Goal: Task Accomplishment & Management: Manage account settings

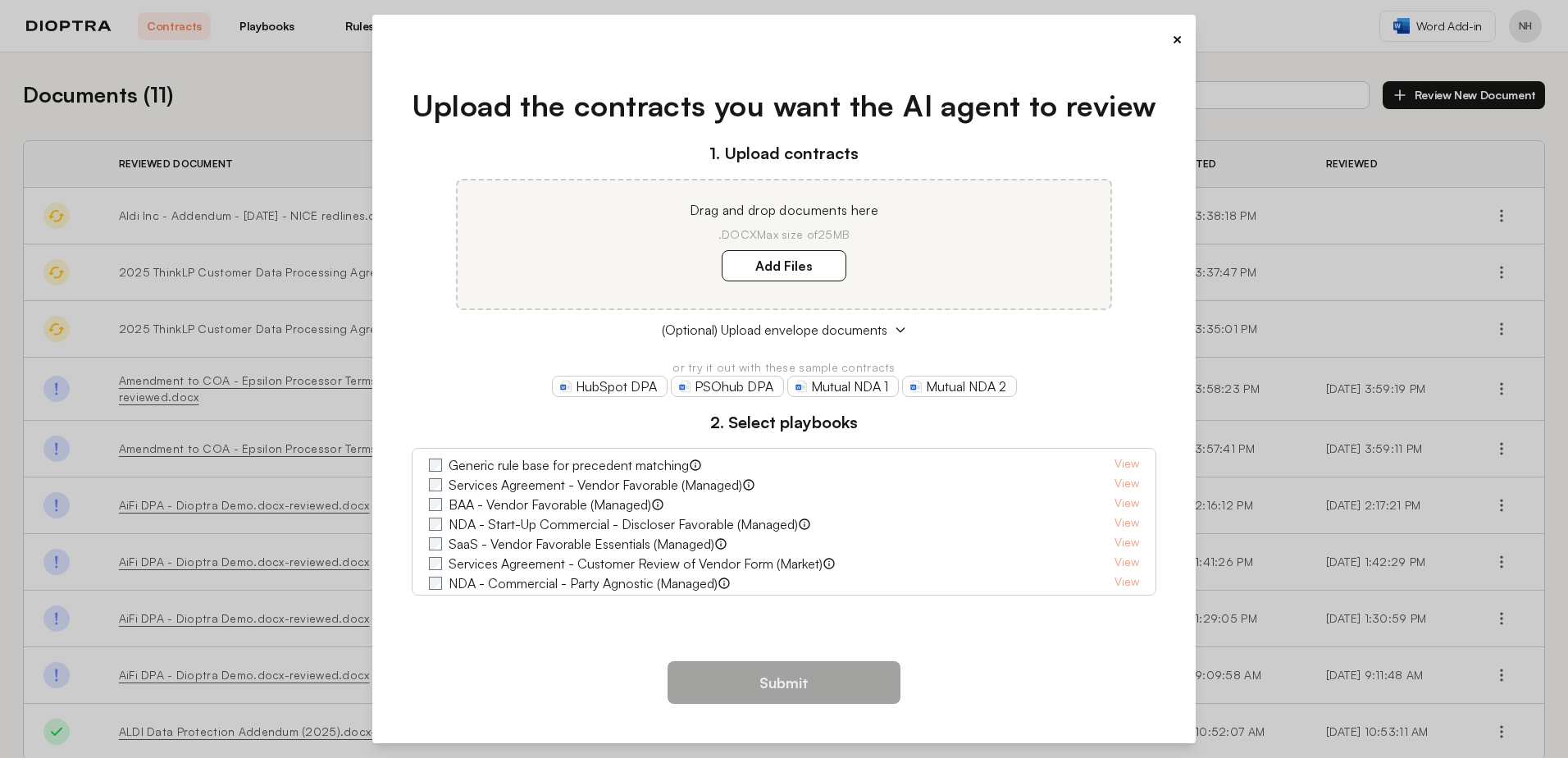
click at [625, 389] on link "HubSpot DPA" at bounding box center [609, 386] width 116 height 21
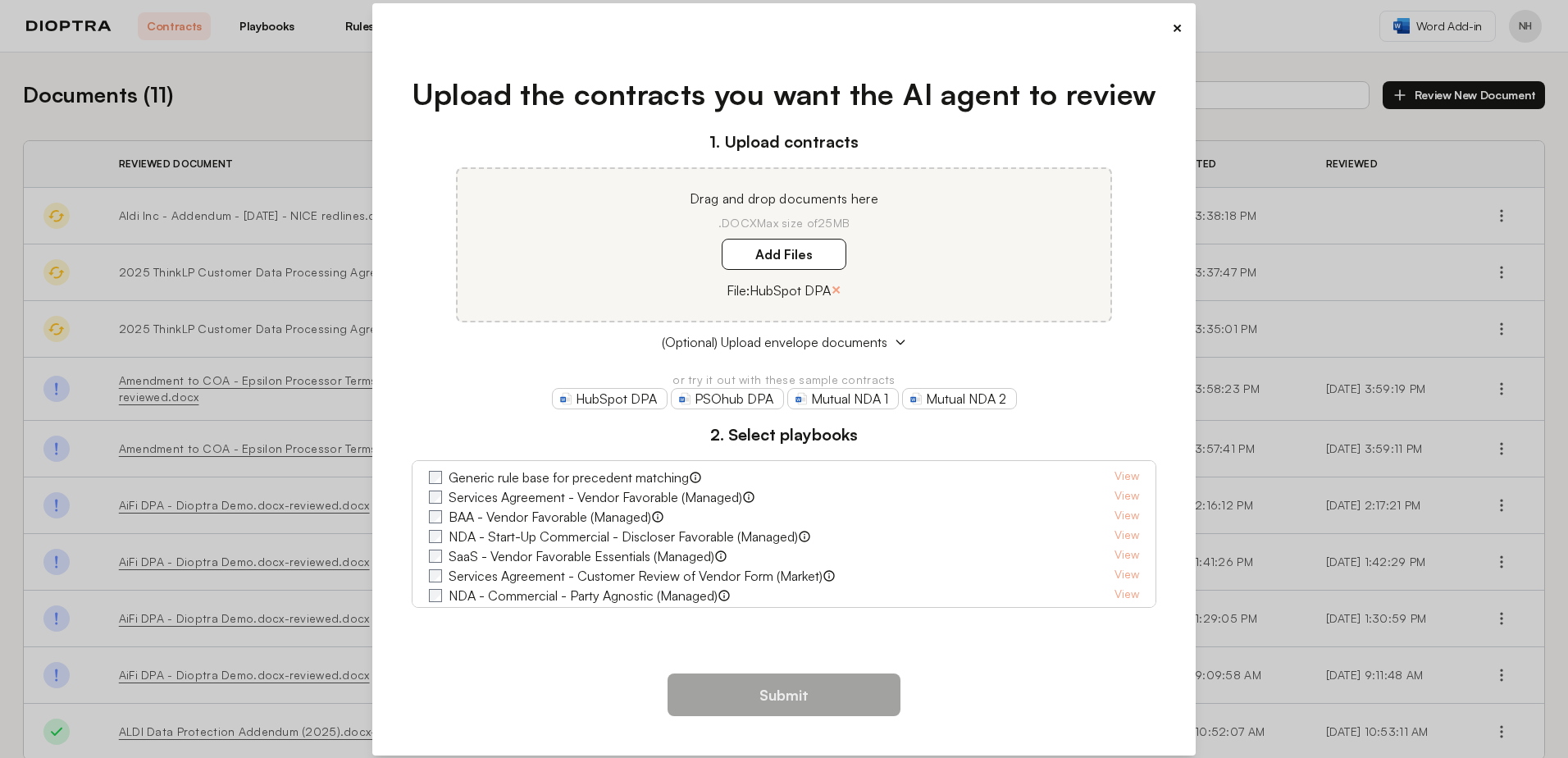
click at [428, 532] on div "Generic rule base for precedent matching View Services Agreement - Vendor Favor…" at bounding box center [784, 534] width 746 height 148
click at [798, 703] on button "Submit" at bounding box center [784, 695] width 233 height 42
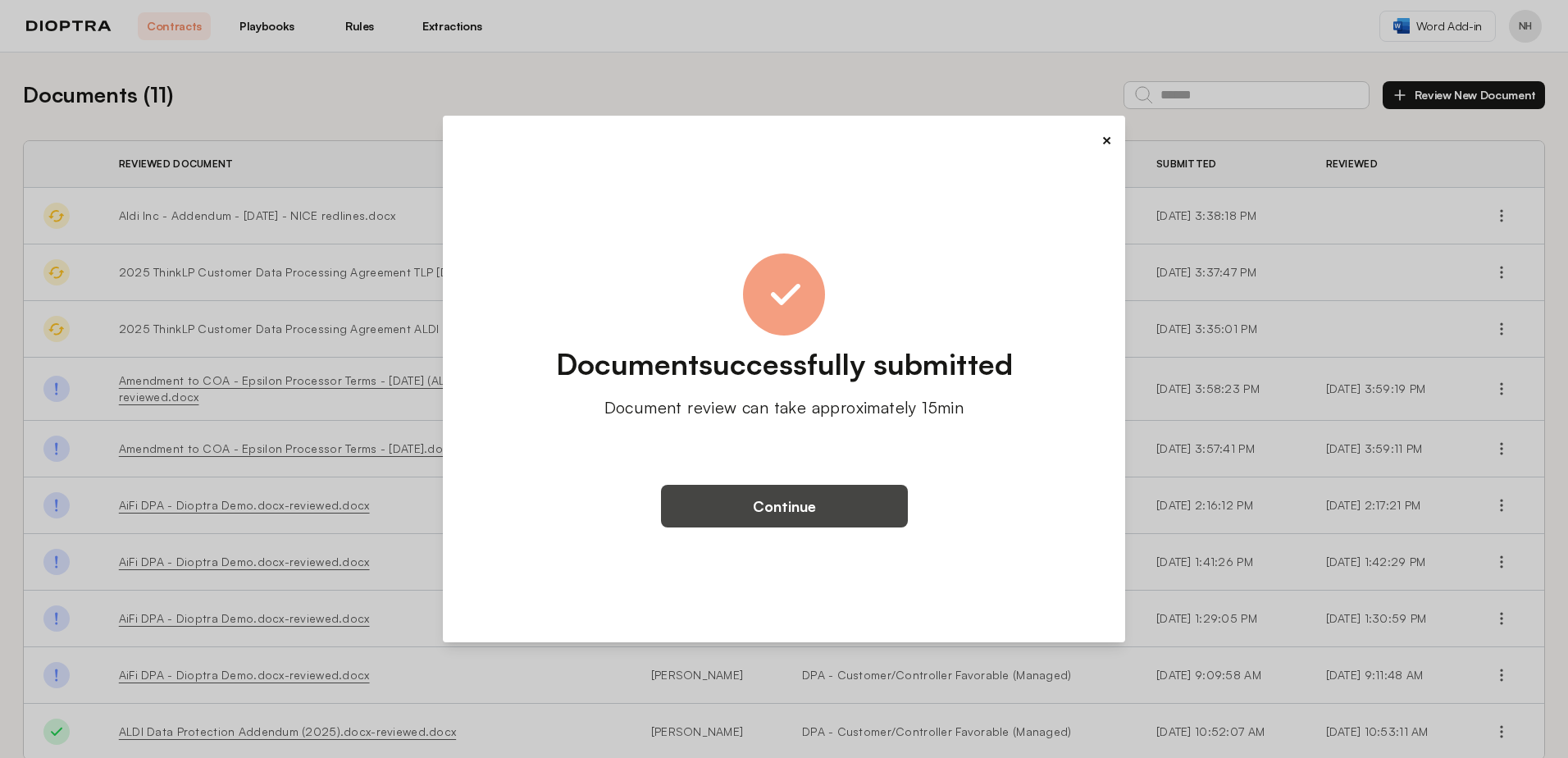
click at [769, 507] on button "Continue" at bounding box center [785, 506] width 247 height 42
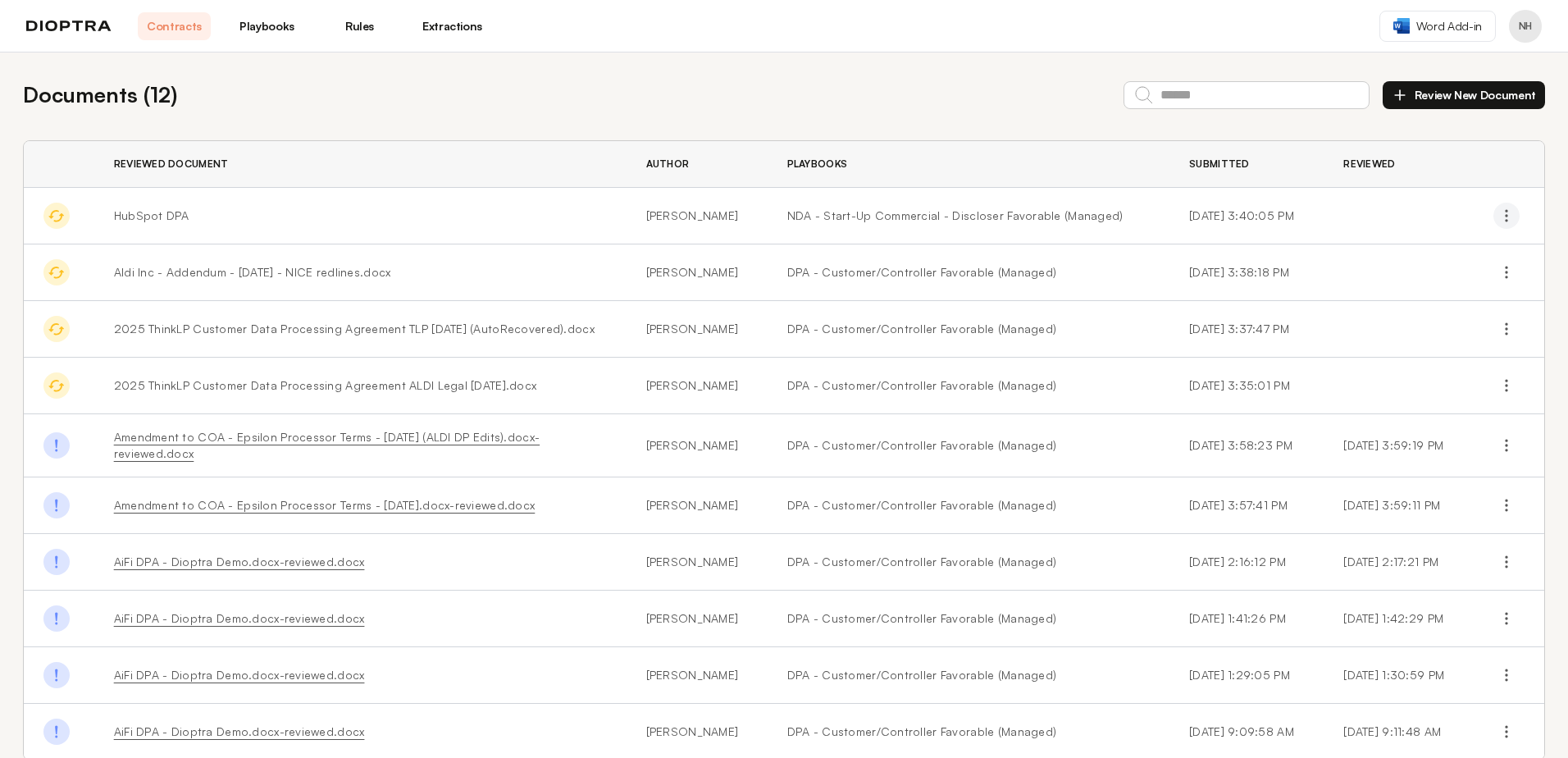
click at [1500, 218] on icon "button" at bounding box center [1506, 215] width 16 height 16
click at [1403, 281] on button "Delete" at bounding box center [1435, 283] width 150 height 30
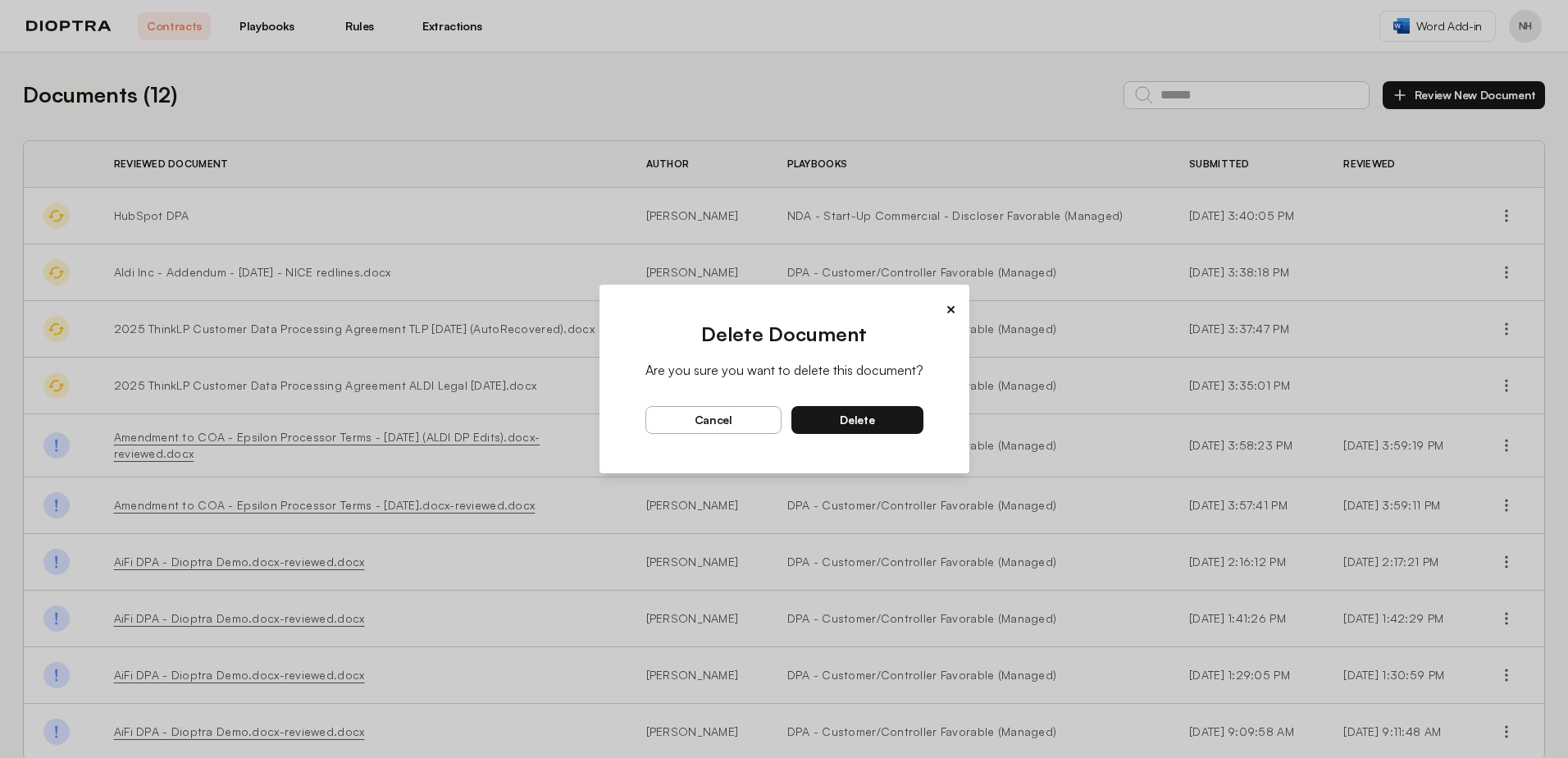
click at [808, 409] on button "delete" at bounding box center [858, 420] width 132 height 28
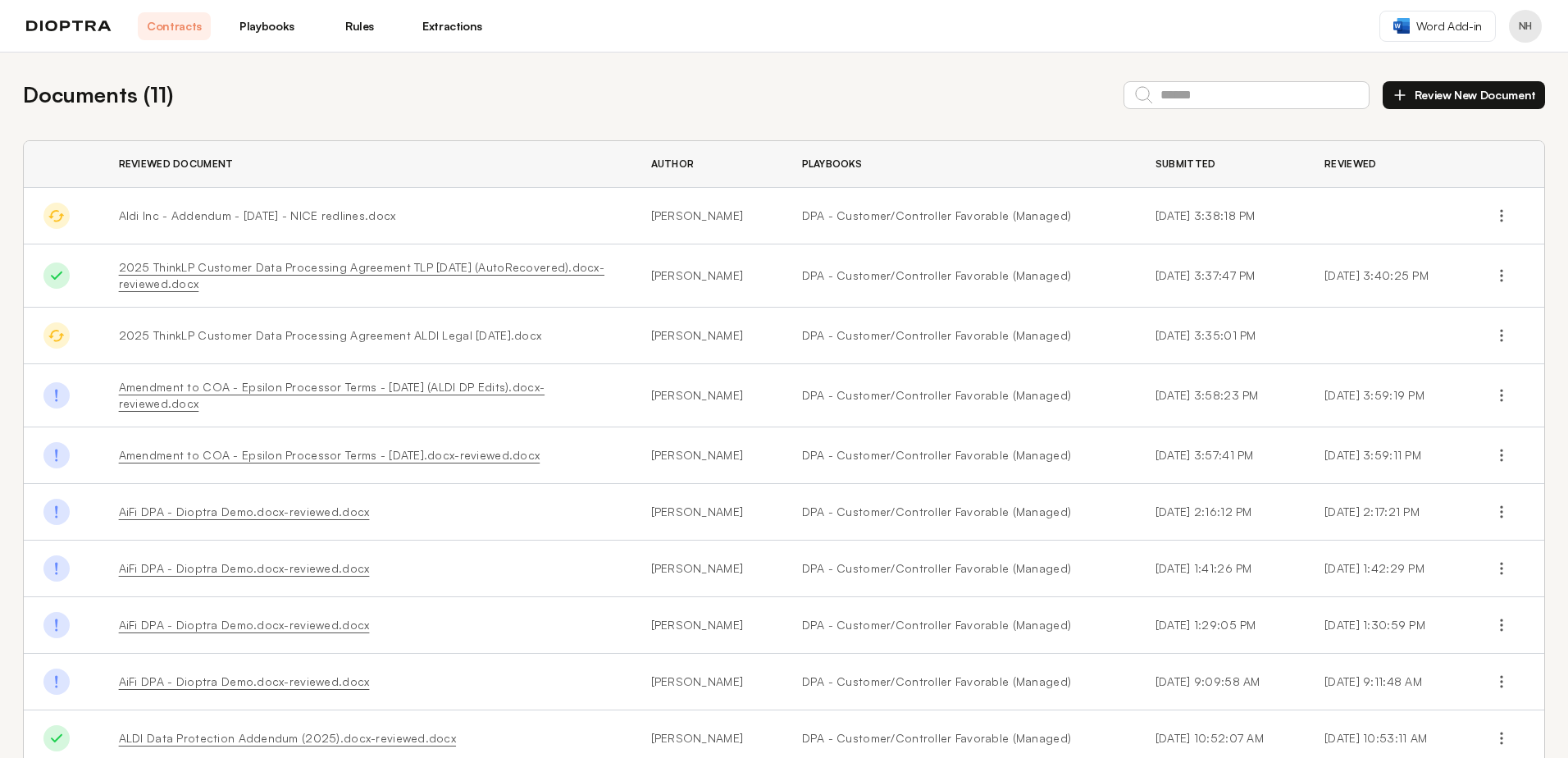
click at [261, 31] on link "Playbooks" at bounding box center [267, 26] width 73 height 28
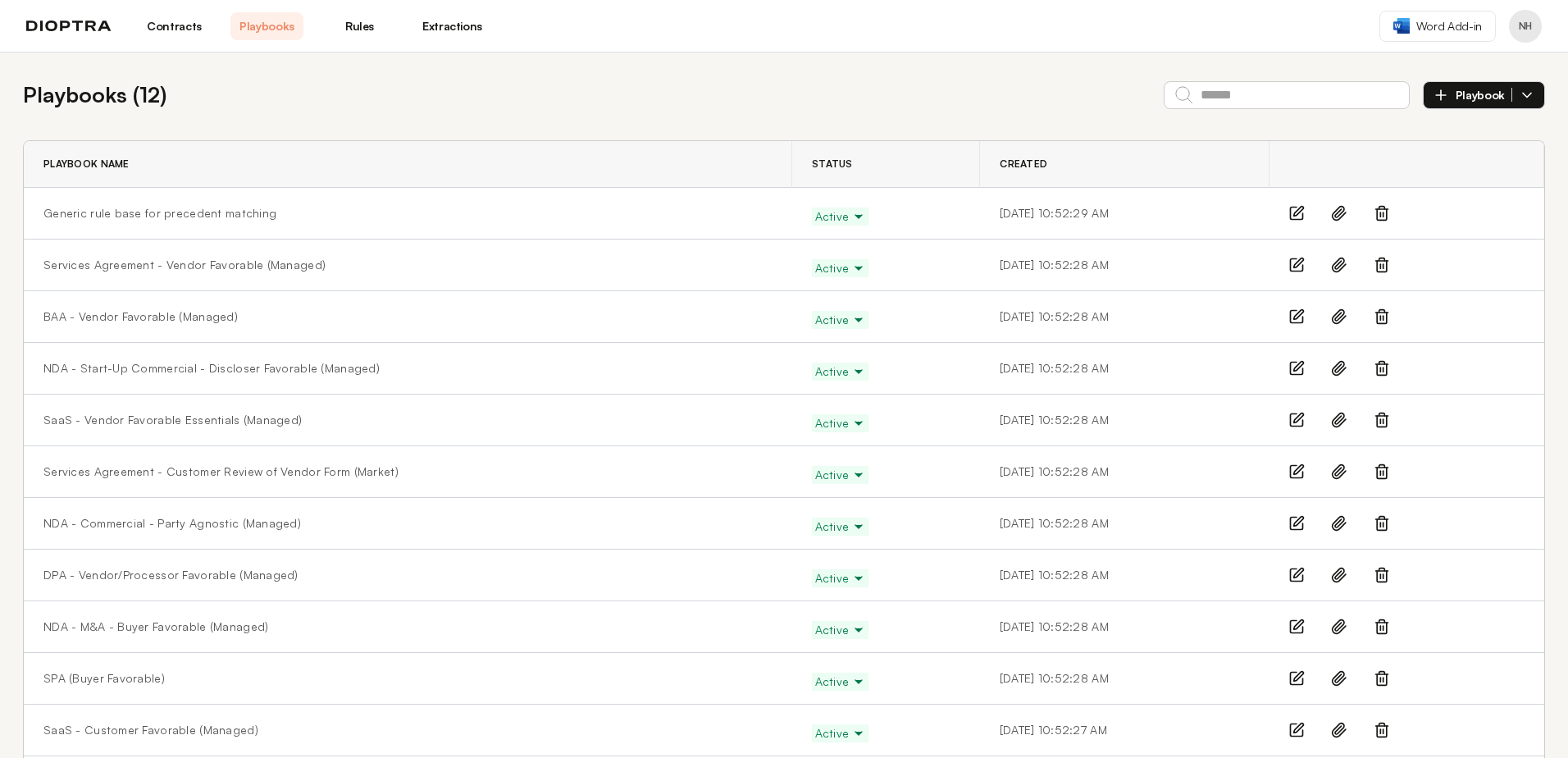
click at [161, 25] on link "Contracts" at bounding box center [174, 26] width 73 height 28
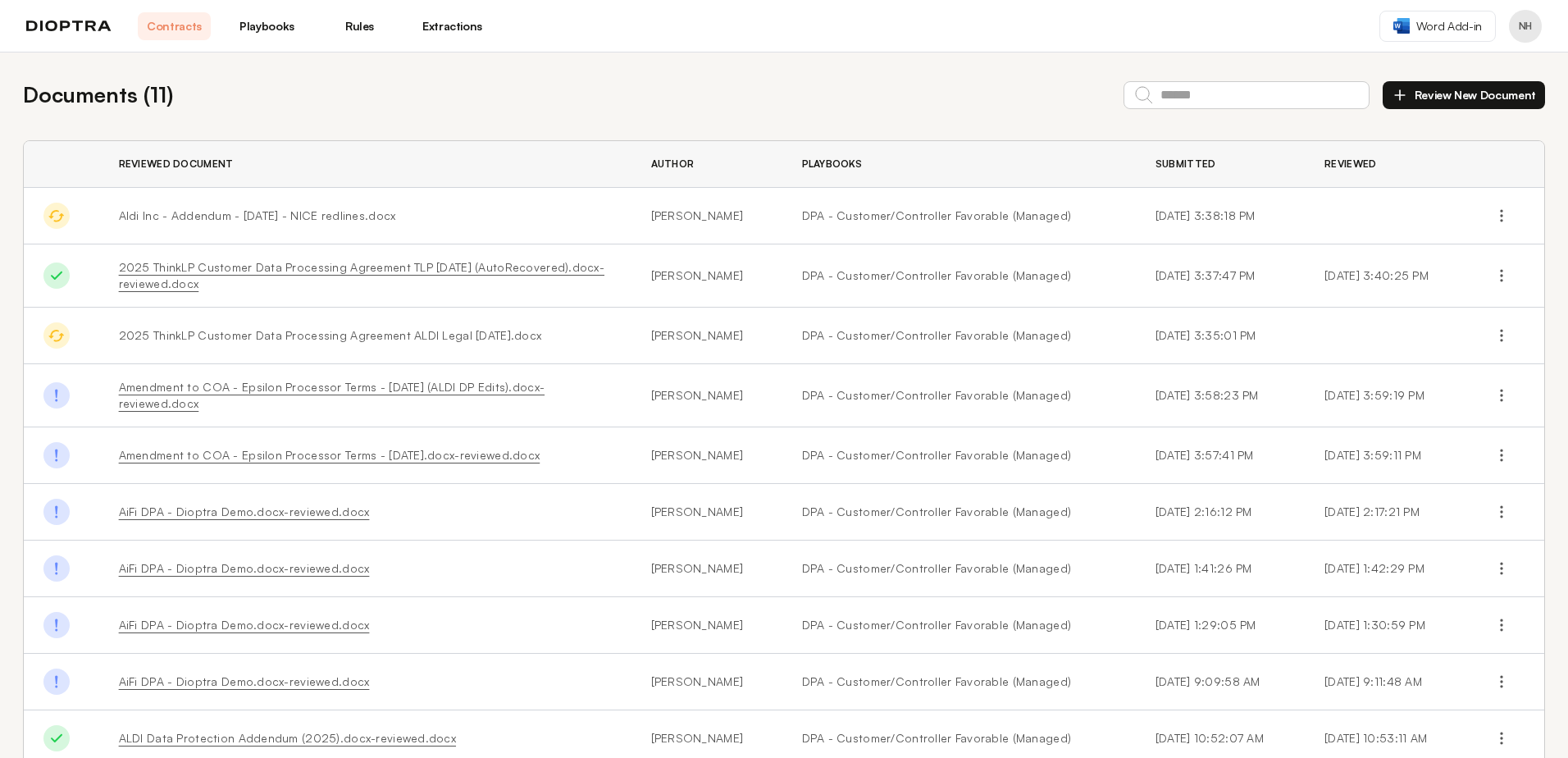
click at [1463, 97] on button "Review New Document" at bounding box center [1464, 95] width 162 height 28
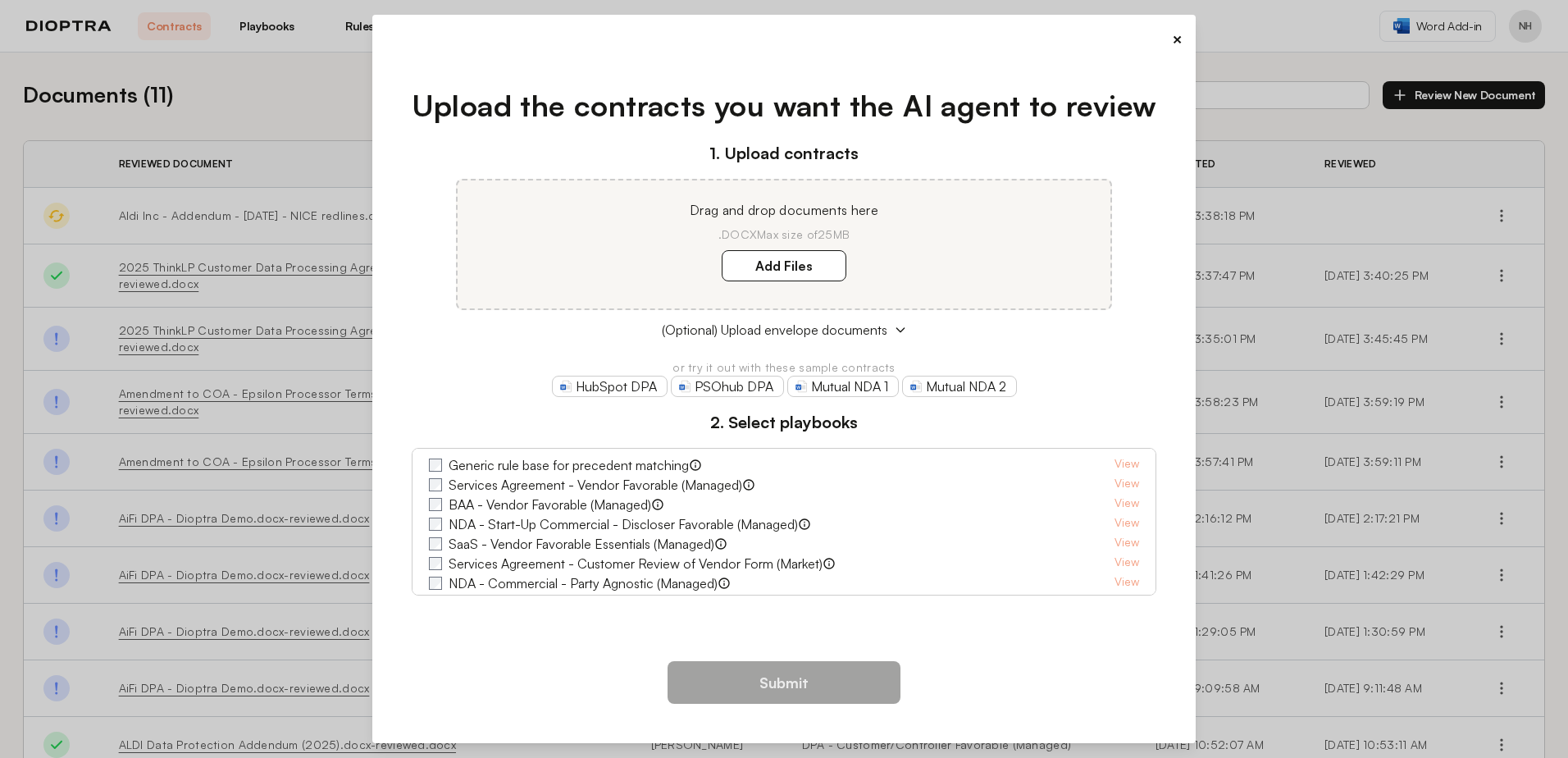
click at [1178, 38] on button "×" at bounding box center [1177, 39] width 11 height 23
